Goal: Find specific page/section: Find specific page/section

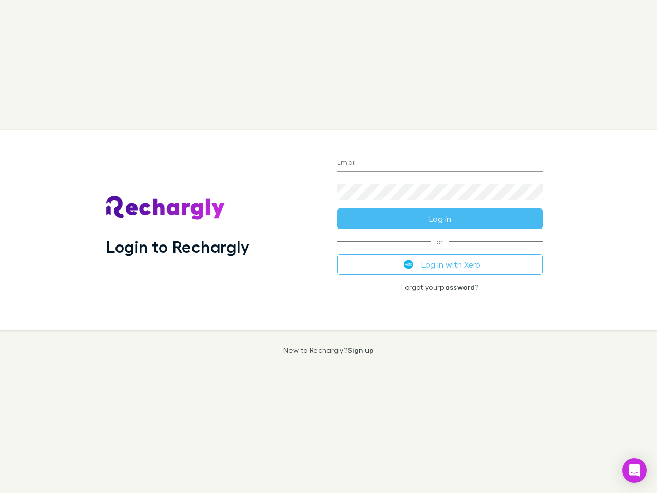
click at [328, 246] on div "Login to Rechargly" at bounding box center [213, 229] width 231 height 199
click at [440, 163] on input "Email" at bounding box center [439, 163] width 205 height 16
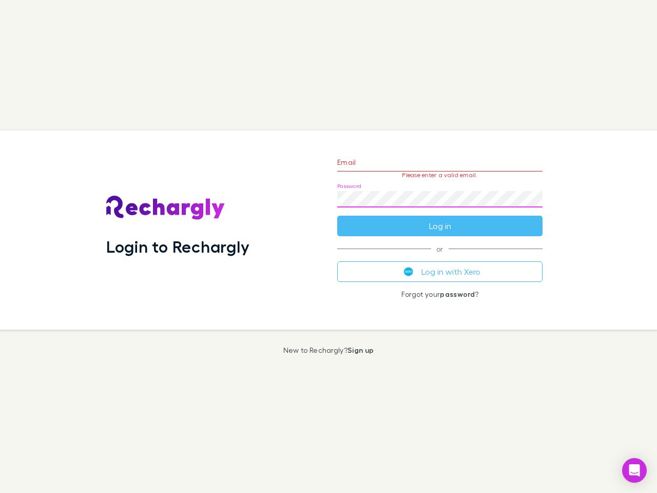
click at [440, 219] on form "Email Please enter a valid email. Password Log in" at bounding box center [439, 191] width 205 height 89
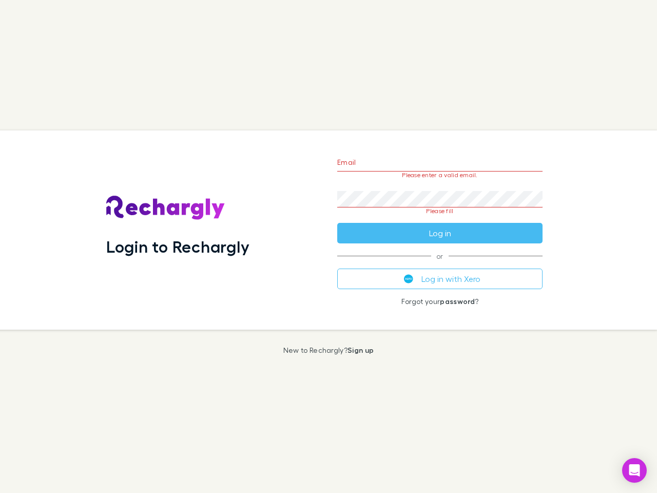
click at [440, 264] on div "Email Please enter a valid email. Password Please fill Log in or Log in with Xe…" at bounding box center [440, 229] width 222 height 199
click at [634, 470] on icon "Open Intercom Messenger" at bounding box center [634, 470] width 11 height 12
